Goal: Transaction & Acquisition: Purchase product/service

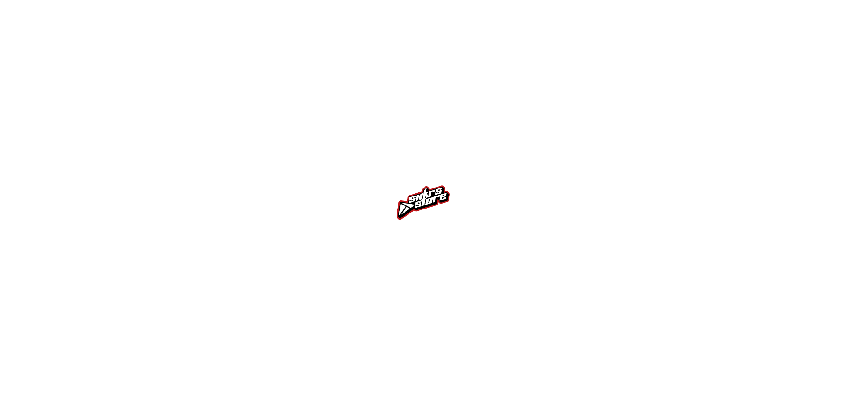
click at [568, 150] on div at bounding box center [423, 202] width 846 height 405
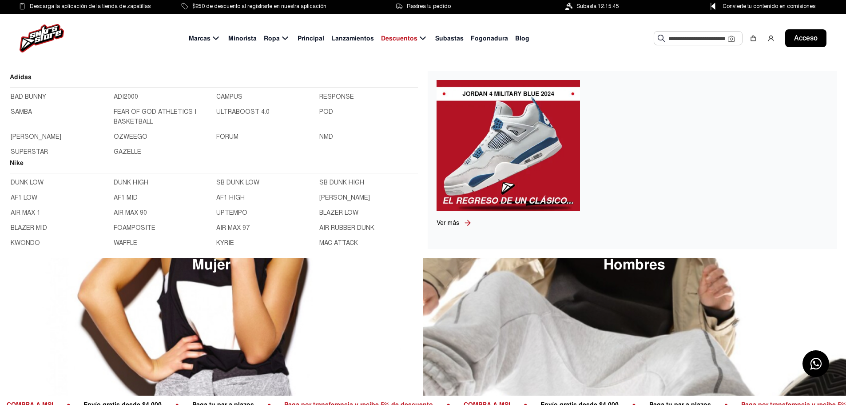
click at [214, 37] on icon at bounding box center [216, 38] width 11 height 11
click at [126, 94] on font "ADI2000" at bounding box center [126, 97] width 24 height 8
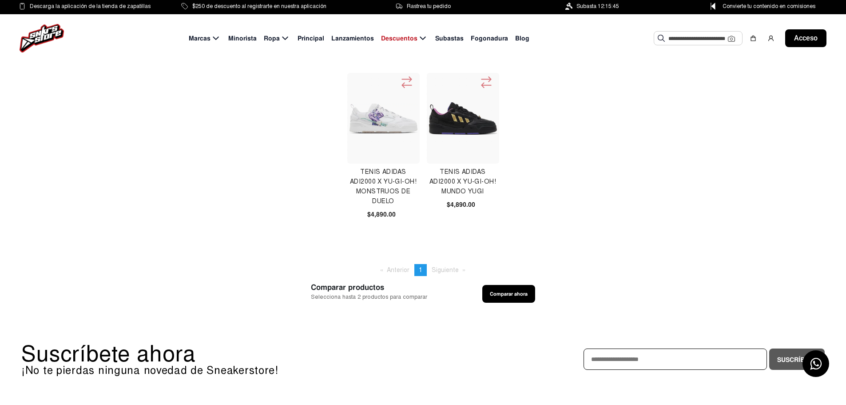
click at [452, 119] on img at bounding box center [463, 118] width 68 height 33
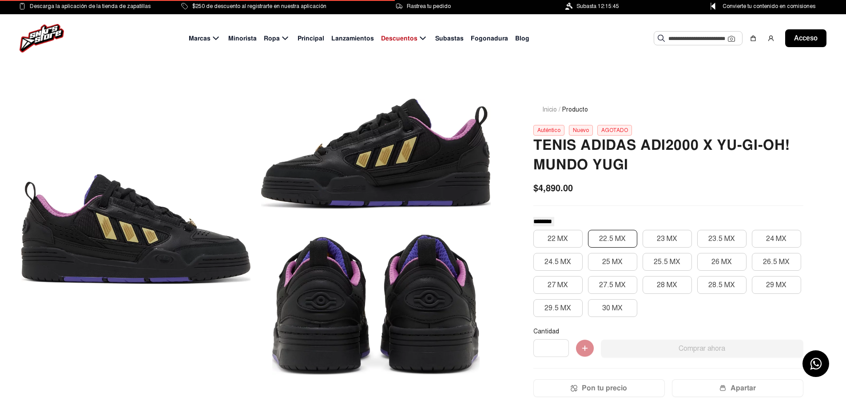
click at [615, 237] on font "22.5 MX" at bounding box center [612, 238] width 27 height 9
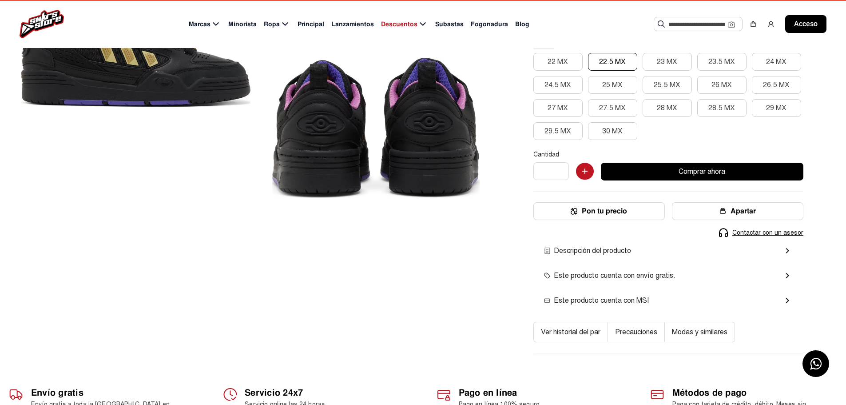
scroll to position [178, 0]
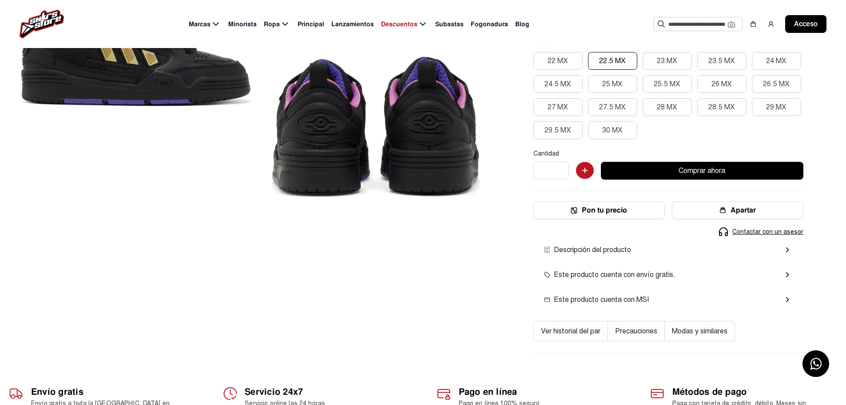
click at [684, 171] on font "Comprar ahora" at bounding box center [702, 170] width 47 height 9
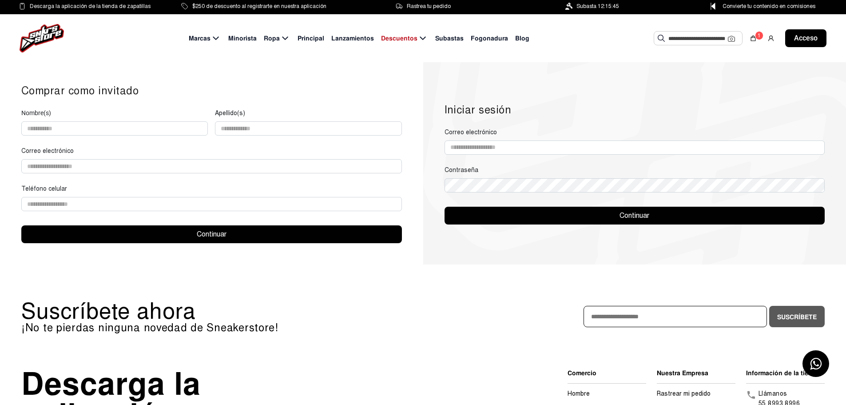
click at [422, 92] on div "Comprar como invitado Nombre(s) Apellido(s) Correo electrónico Teléfono celular…" at bounding box center [211, 163] width 423 height 202
drag, startPoint x: 318, startPoint y: 147, endPoint x: 317, endPoint y: 159, distance: 12.0
click at [316, 150] on form "Nombre(s) Apellido(s) Correo electrónico Teléfono celular" at bounding box center [211, 163] width 381 height 110
drag, startPoint x: 319, startPoint y: 164, endPoint x: 338, endPoint y: 174, distance: 21.7
click at [321, 167] on input "email" at bounding box center [211, 166] width 381 height 14
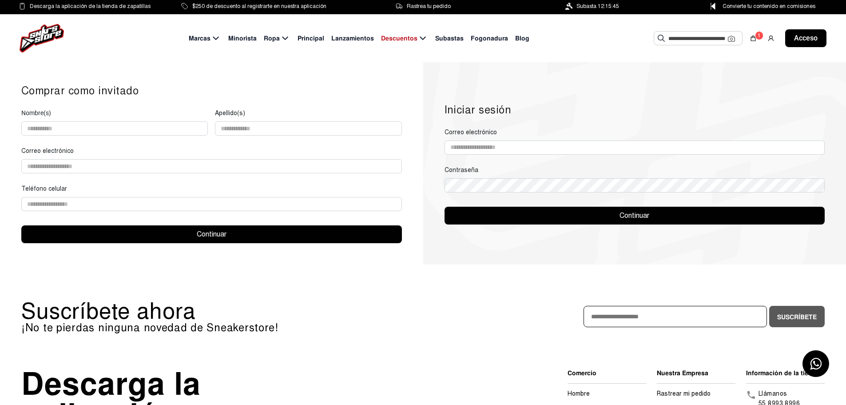
click at [414, 196] on div "Comprar como invitado Nombre(s) Apellido(s) Correo electrónico Teléfono celular…" at bounding box center [211, 163] width 423 height 202
click at [779, 79] on div "Iniciar sesión Correo electrónico Contraseña Continuar" at bounding box center [634, 163] width 423 height 202
click at [212, 230] on font "Continuar" at bounding box center [212, 234] width 30 height 9
